Goal: Task Accomplishment & Management: Manage account settings

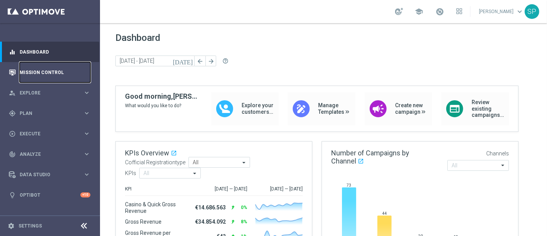
click at [79, 77] on link "Mission Control" at bounding box center [55, 72] width 71 height 20
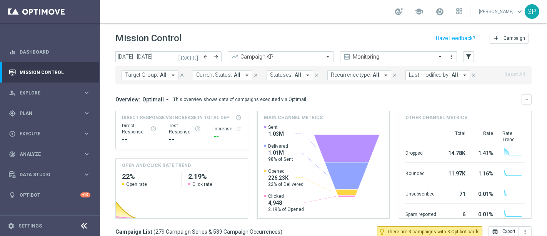
click at [415, 73] on span "Last modified by:" at bounding box center [429, 75] width 41 height 7
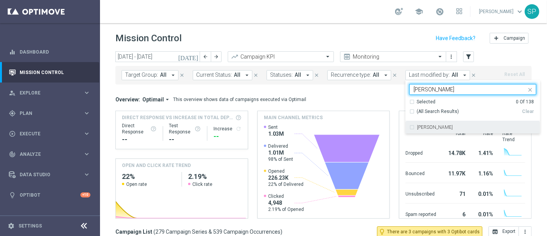
click at [431, 126] on label "[PERSON_NAME]" at bounding box center [435, 127] width 36 height 5
type input "[PERSON_NAME]"
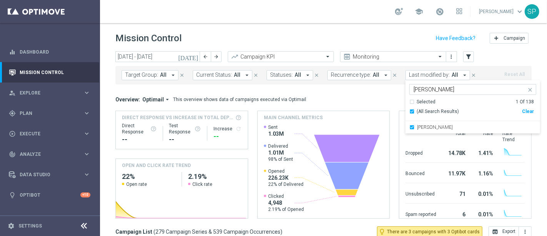
click at [407, 37] on div "Mission Control add Campaign" at bounding box center [323, 38] width 417 height 15
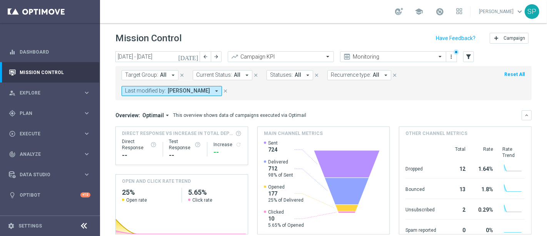
click at [197, 55] on icon "[DATE]" at bounding box center [188, 56] width 21 height 7
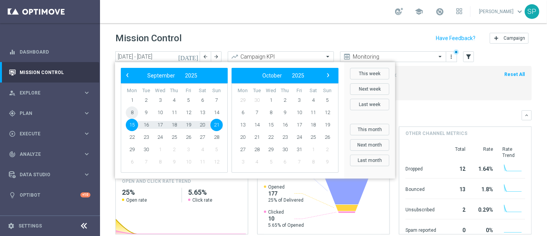
click at [136, 111] on span "8" at bounding box center [132, 112] width 12 height 12
click at [188, 111] on span "12" at bounding box center [188, 112] width 12 height 12
type input "[DATE] - [DATE]"
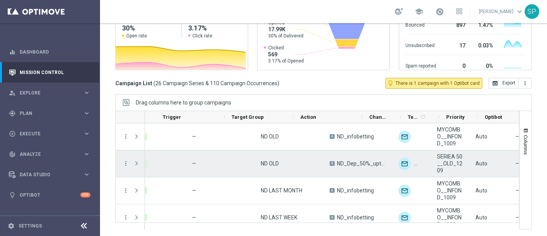
scroll to position [0, 91]
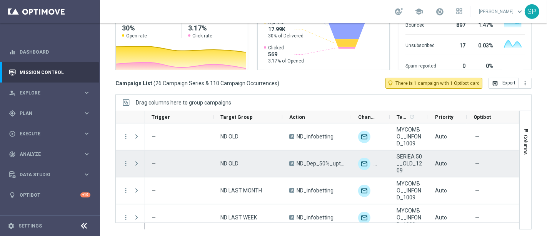
click at [303, 164] on span "ND_Dep_50%_upto_50€_TuttiGiochi" at bounding box center [321, 163] width 49 height 7
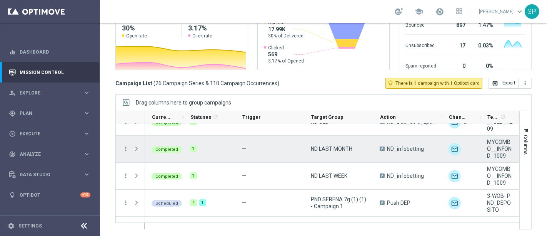
scroll to position [42, 0]
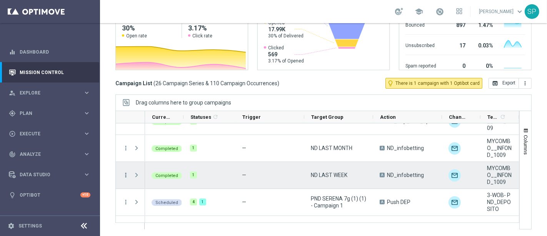
click at [125, 173] on icon "more_vert" at bounding box center [125, 174] width 7 height 7
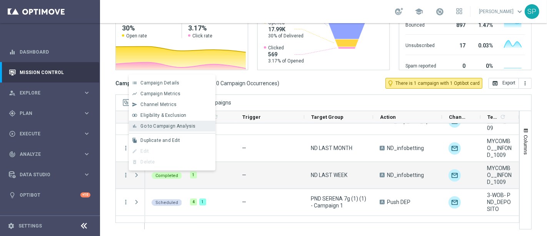
click at [192, 128] on span "Go to Campaign Analysis" at bounding box center [168, 125] width 55 height 5
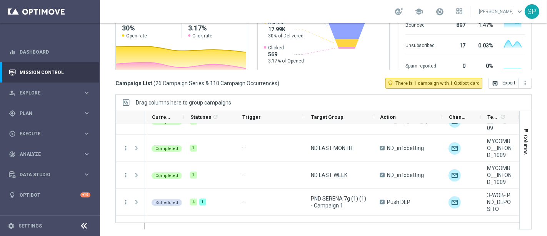
drag, startPoint x: 444, startPoint y: 19, endPoint x: 447, endPoint y: 16, distance: 4.4
click at [447, 16] on div "school [PERSON_NAME] keyboard_arrow_down SP" at bounding box center [323, 11] width 447 height 23
click at [445, 16] on link at bounding box center [440, 12] width 10 height 12
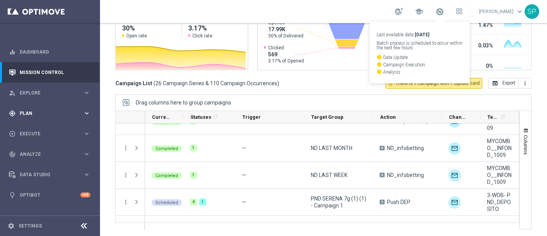
click at [87, 115] on icon "keyboard_arrow_right" at bounding box center [86, 112] width 7 height 7
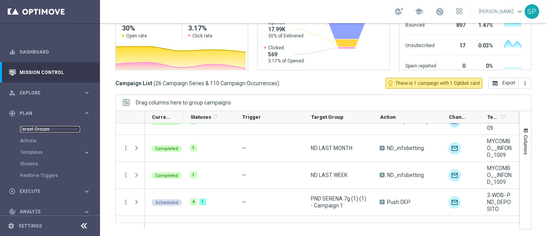
click at [38, 130] on link "Target Groups" at bounding box center [50, 129] width 60 height 6
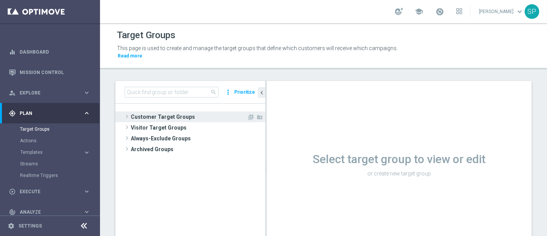
click at [182, 111] on span "Customer Target Groups" at bounding box center [189, 116] width 116 height 11
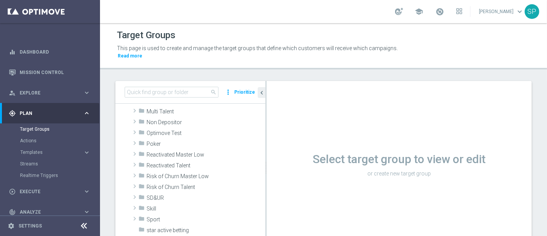
scroll to position [232, 0]
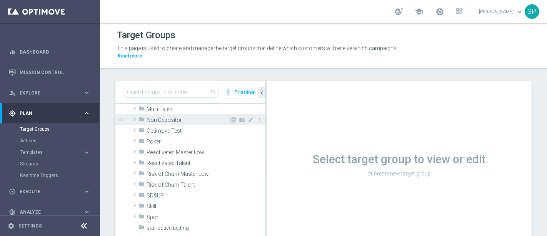
click at [202, 117] on span "Non Depositor" at bounding box center [188, 120] width 83 height 7
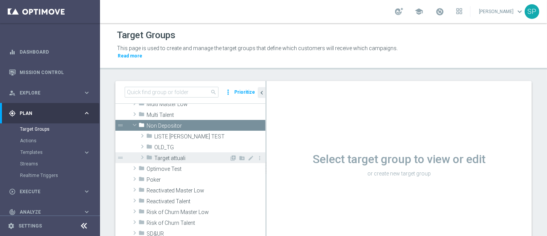
scroll to position [233, 0]
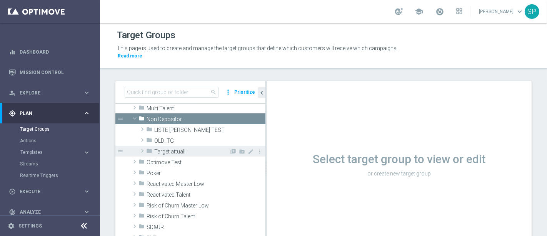
click at [178, 148] on span "Target attuali" at bounding box center [191, 151] width 75 height 7
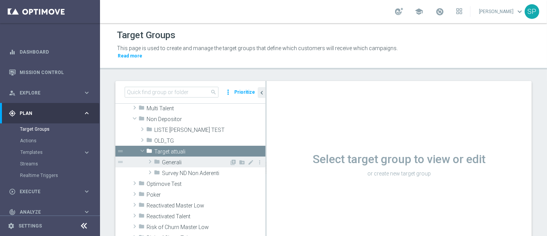
click at [184, 159] on span "Generali" at bounding box center [195, 162] width 67 height 7
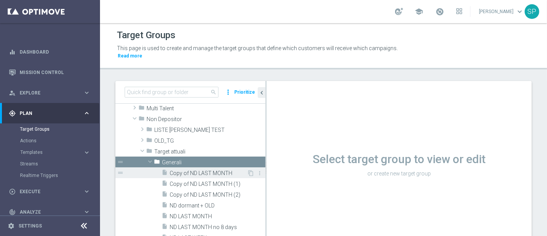
click at [194, 170] on span "Copy of ND LAST MONTH" at bounding box center [208, 173] width 77 height 7
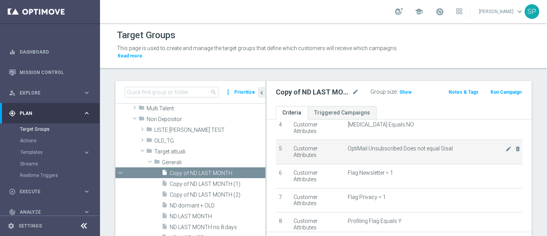
scroll to position [194, 0]
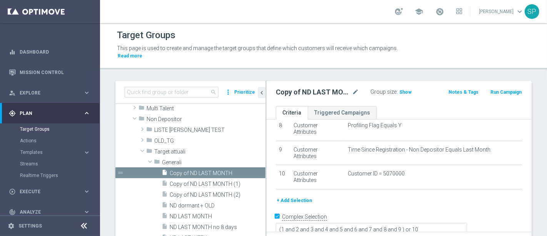
click at [299, 196] on button "+ Add Selection" at bounding box center [294, 200] width 37 height 8
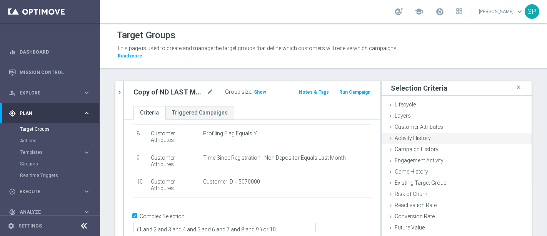
click at [433, 133] on div "Activity History done" at bounding box center [457, 139] width 150 height 12
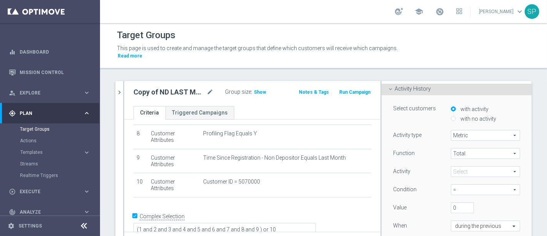
scroll to position [49, 0]
click at [469, 167] on span at bounding box center [486, 171] width 69 height 10
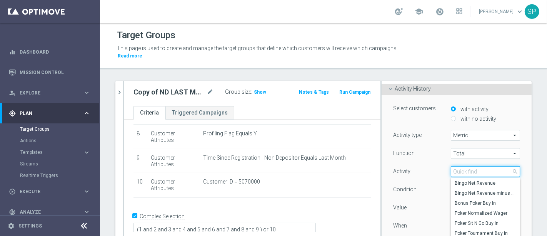
click at [469, 167] on input "search" at bounding box center [485, 171] width 69 height 11
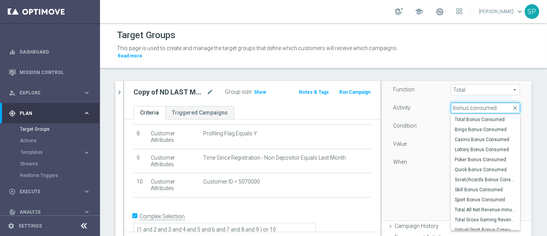
scroll to position [114, 0]
type input "b"
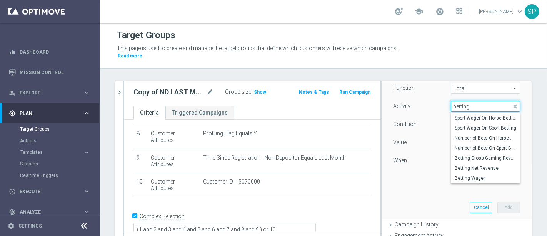
click at [452, 101] on input "betting" at bounding box center [485, 106] width 69 height 11
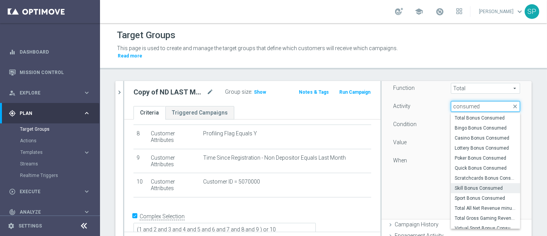
scroll to position [14, 0]
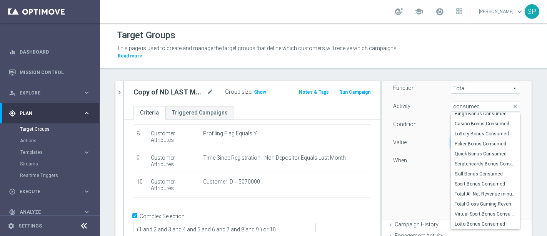
click at [492, 126] on div "search more_vert Prioritize Customer Target Groups library_add create_new_folder" at bounding box center [323, 177] width 447 height 192
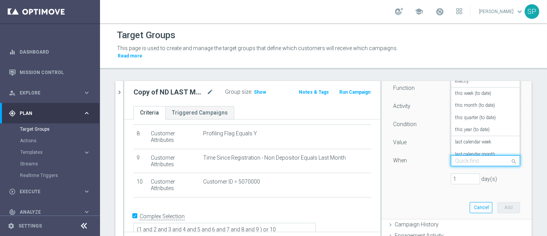
click at [484, 157] on input "text" at bounding box center [477, 160] width 45 height 7
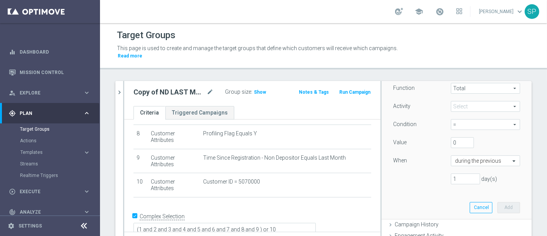
click at [492, 150] on div "search more_vert Prioritize Customer Target Groups library_add create_new_folder" at bounding box center [323, 177] width 447 height 192
click at [492, 101] on span at bounding box center [486, 106] width 69 height 10
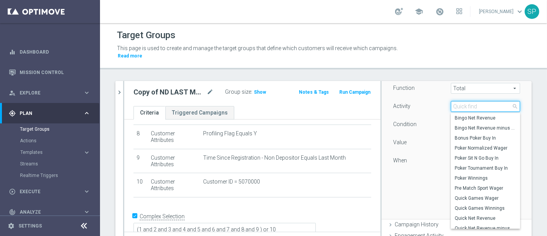
click at [492, 101] on input "search" at bounding box center [485, 106] width 69 height 11
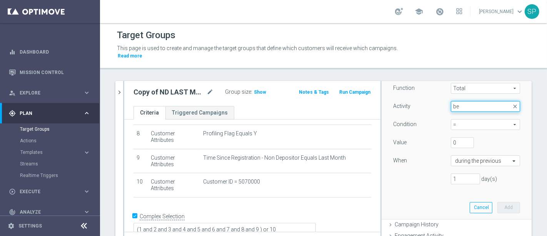
type input "b"
type input "c"
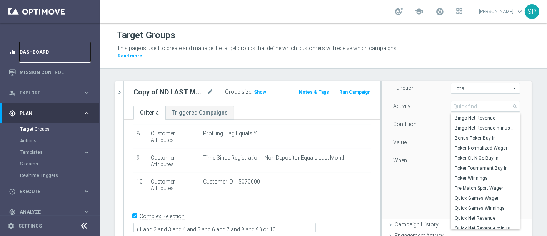
click at [59, 49] on link "Dashboard" at bounding box center [55, 52] width 71 height 20
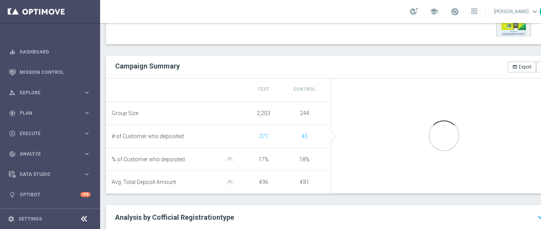
scroll to position [251, 0]
